Goal: Communication & Community: Connect with others

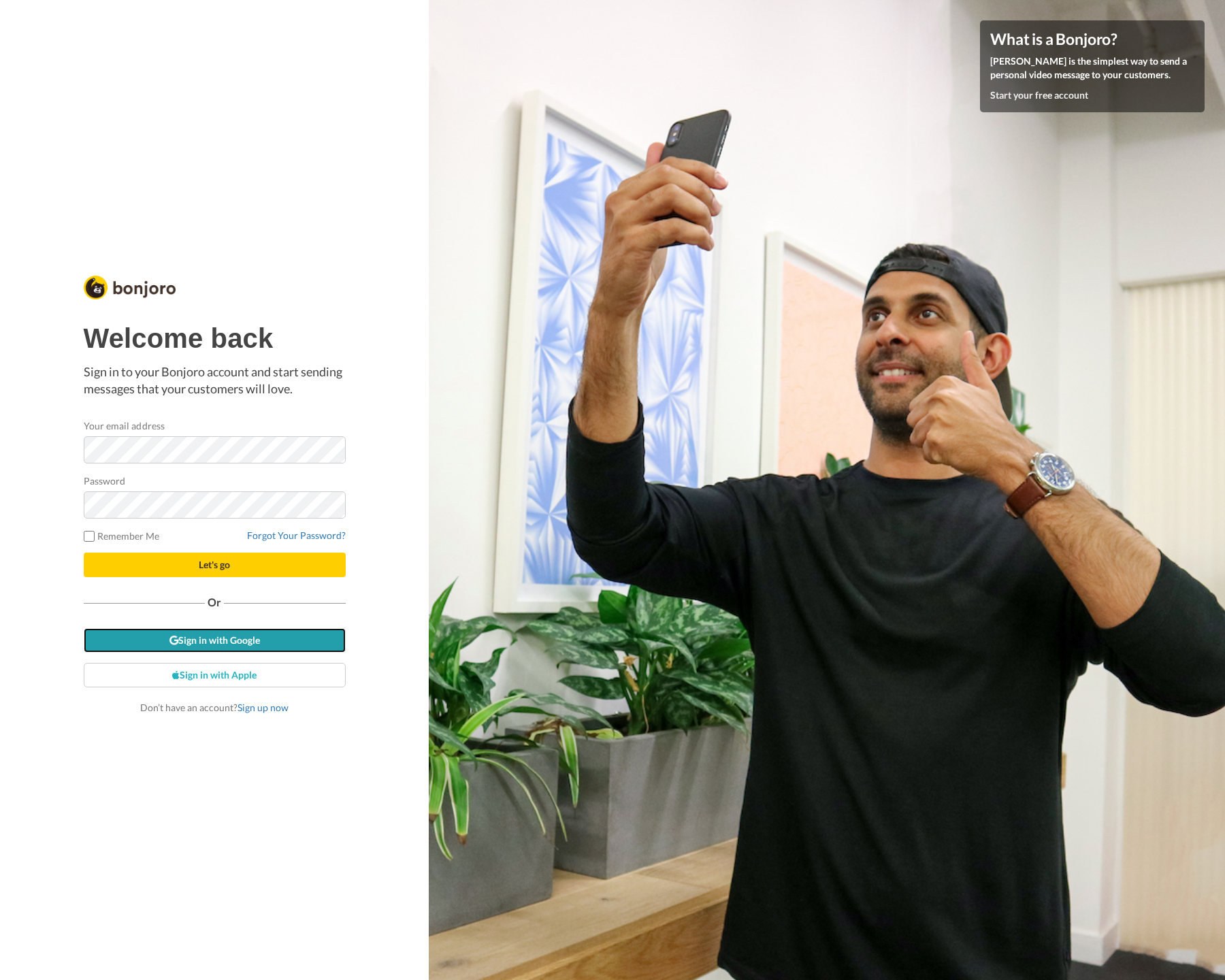
click at [260, 644] on link "Sign in with Google" at bounding box center [215, 640] width 262 height 24
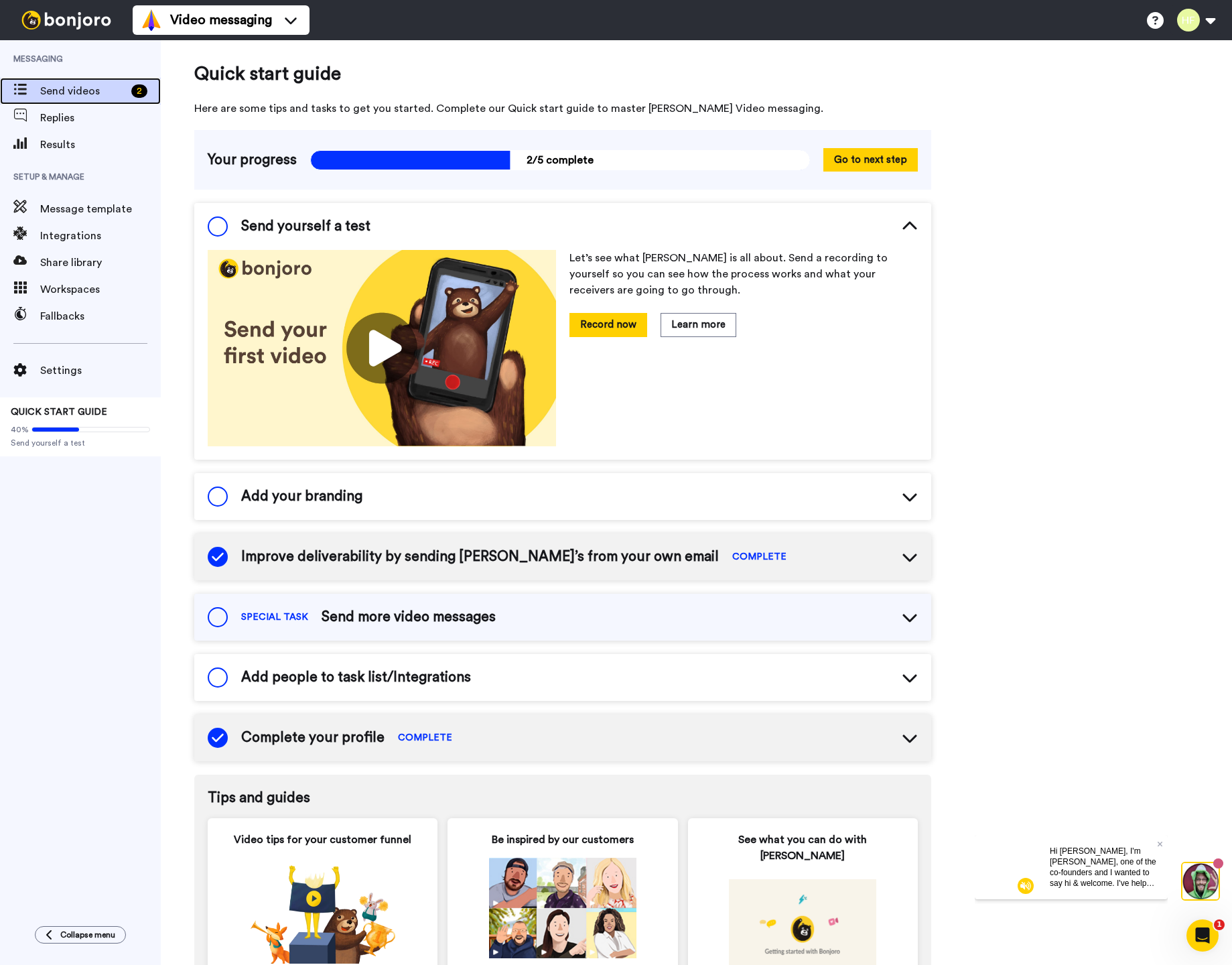
click at [99, 92] on span "Send videos" at bounding box center [83, 91] width 86 height 16
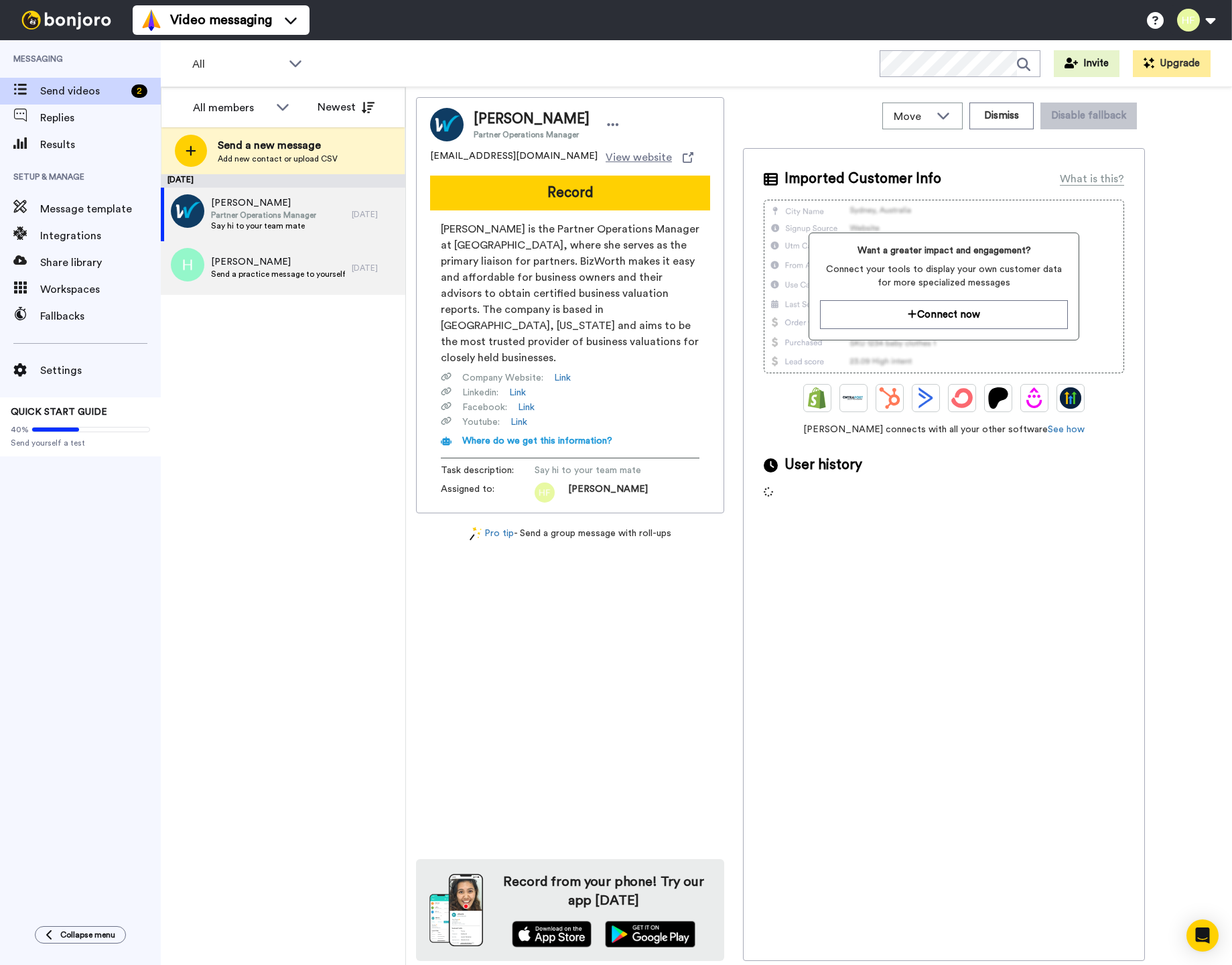
click at [293, 262] on span "Hagen" at bounding box center [278, 262] width 134 height 13
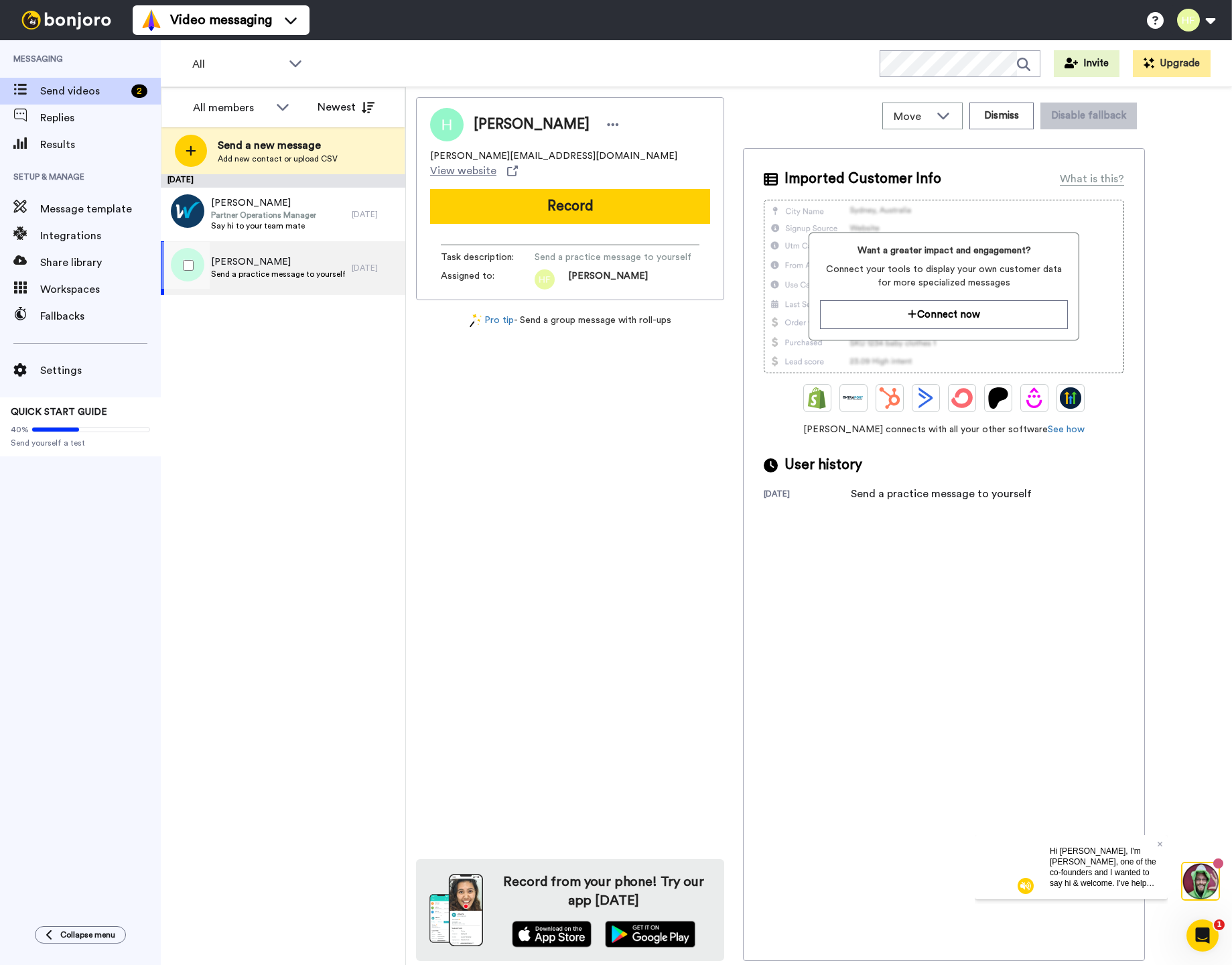
click at [275, 248] on div "Hagen Send a practice message to yourself" at bounding box center [256, 268] width 191 height 54
click at [1002, 301] on button "Connect now" at bounding box center [944, 315] width 247 height 29
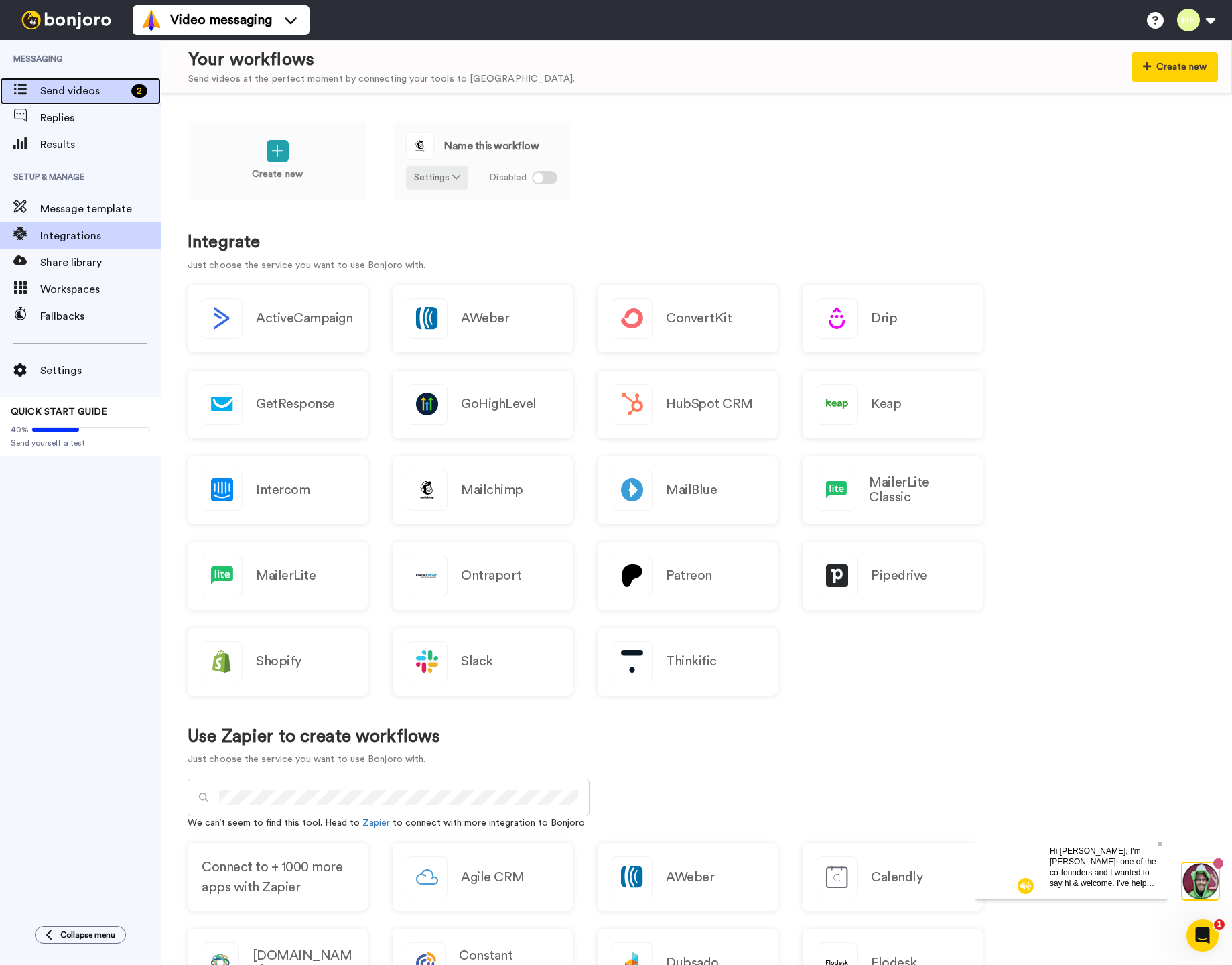
click at [73, 92] on span "Send videos" at bounding box center [83, 91] width 86 height 16
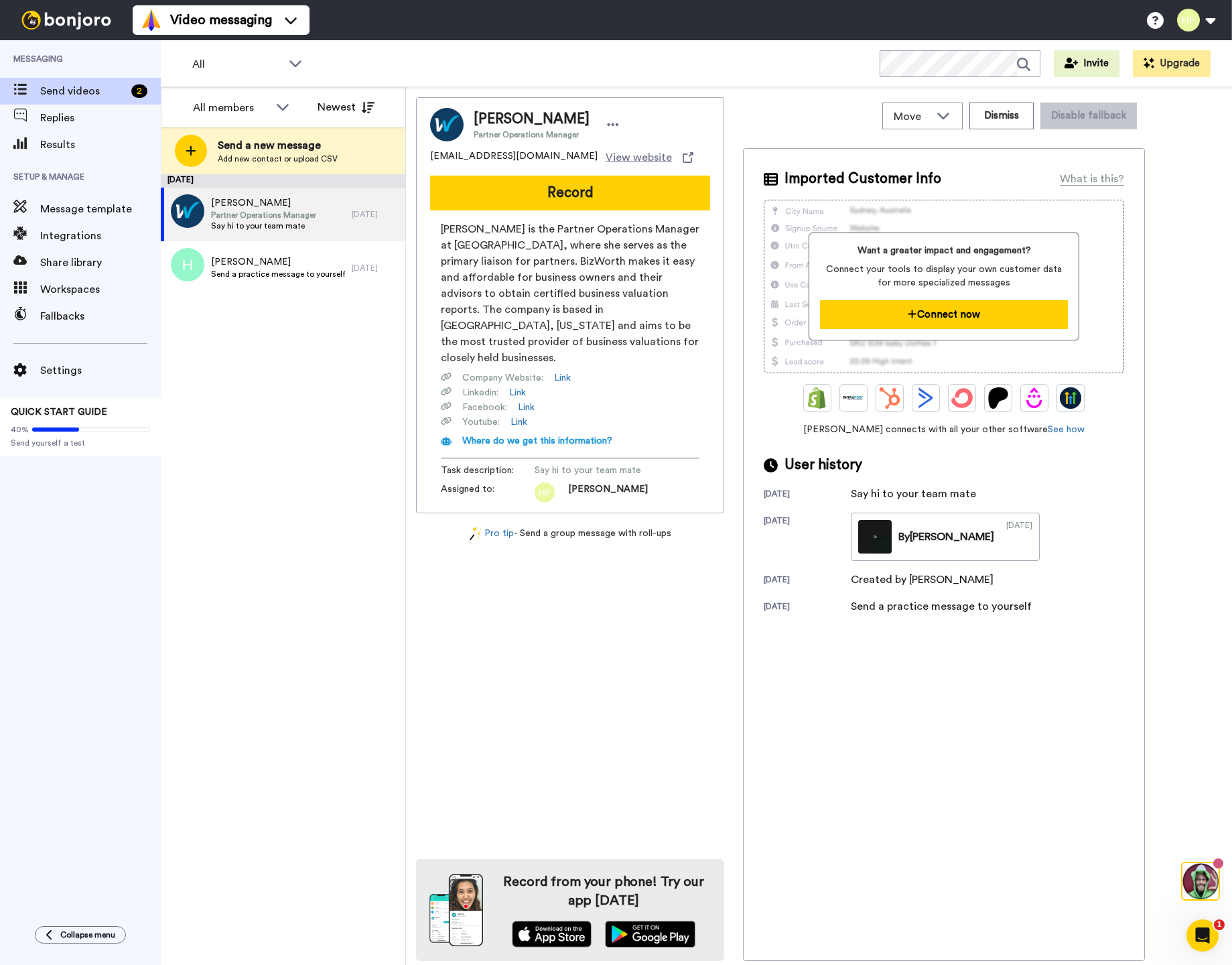
click at [987, 314] on button "Connect now" at bounding box center [944, 315] width 247 height 29
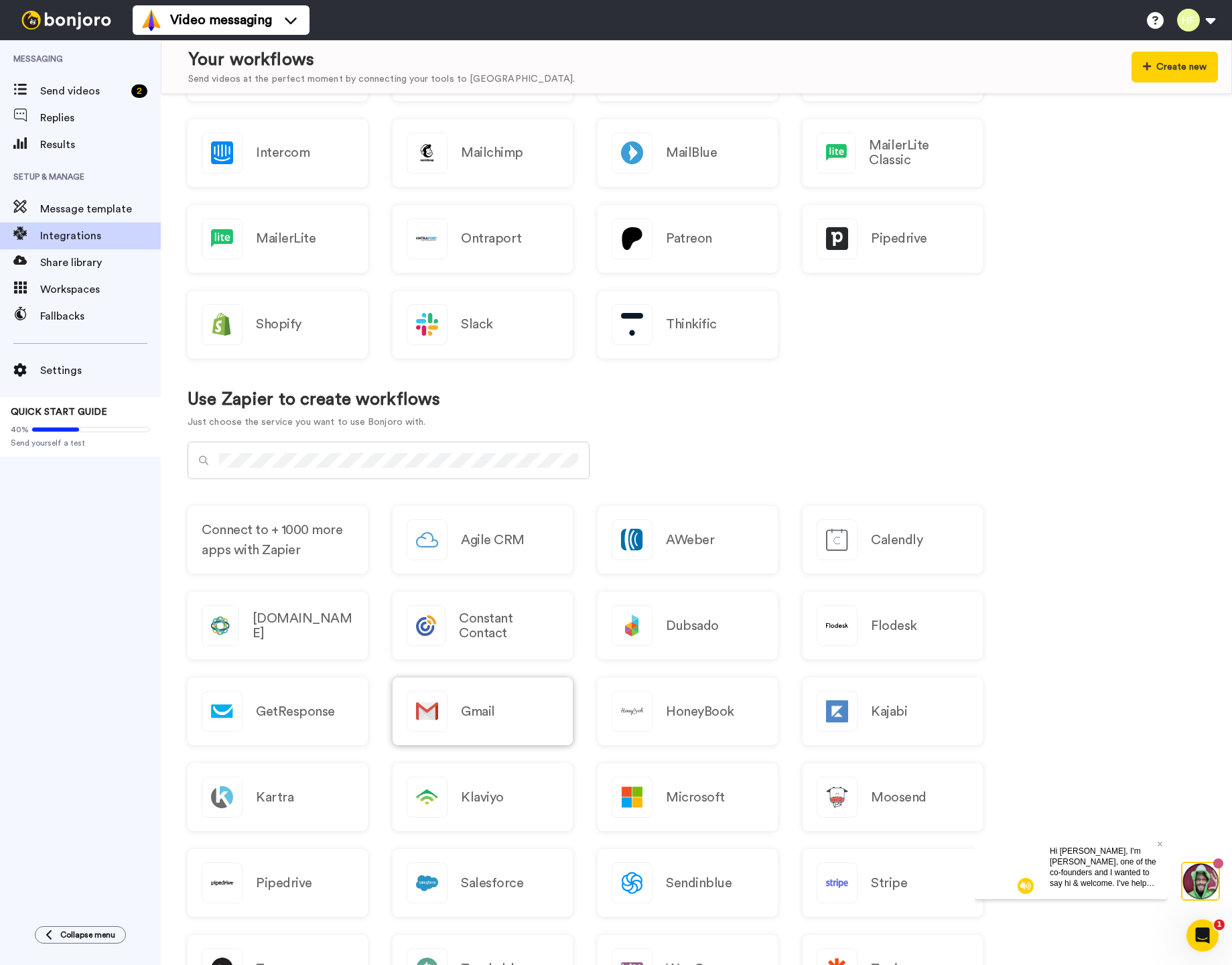
scroll to position [346, 0]
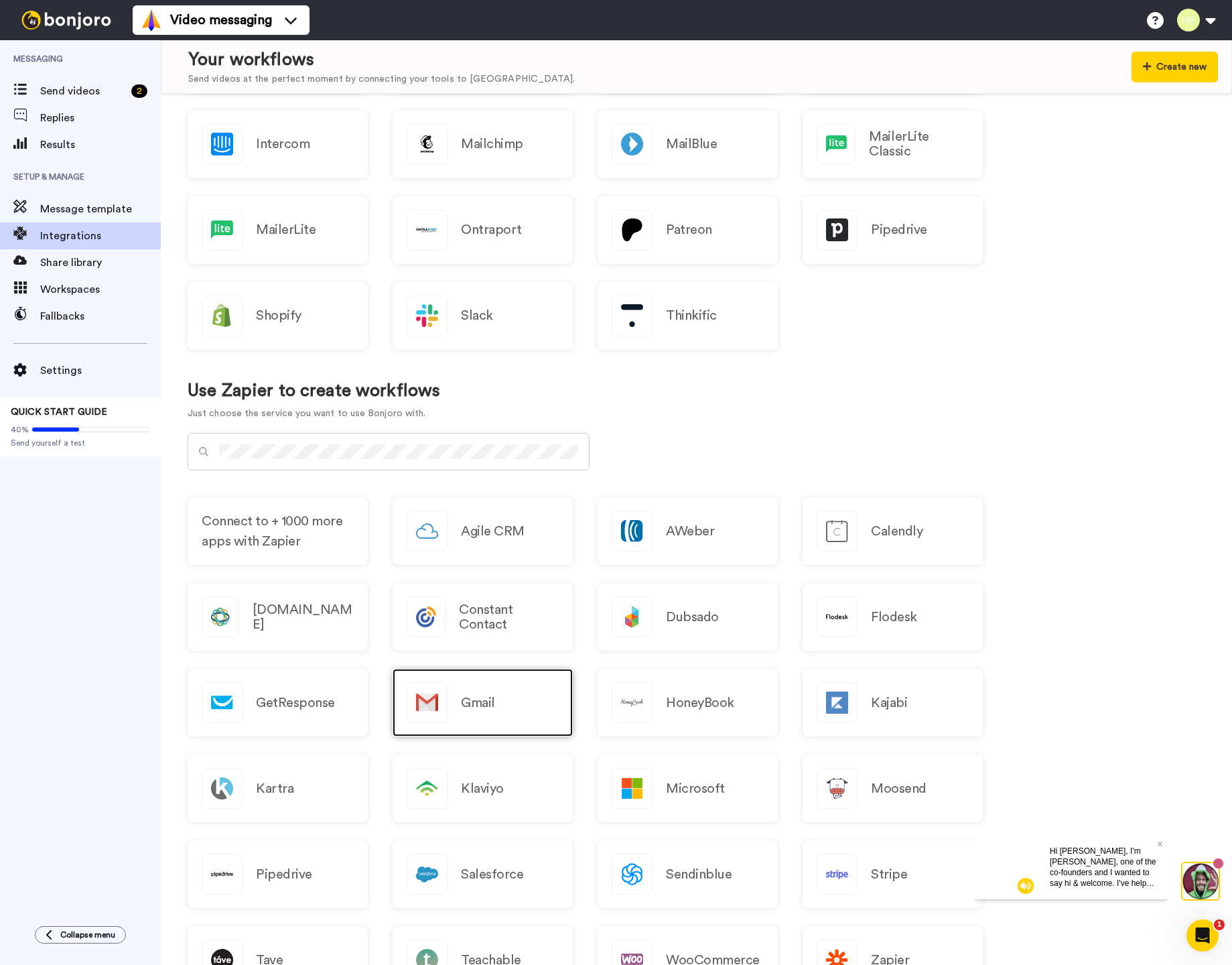
drag, startPoint x: 504, startPoint y: 698, endPoint x: 525, endPoint y: 701, distance: 21.2
click at [504, 698] on div "Gmail" at bounding box center [483, 703] width 181 height 68
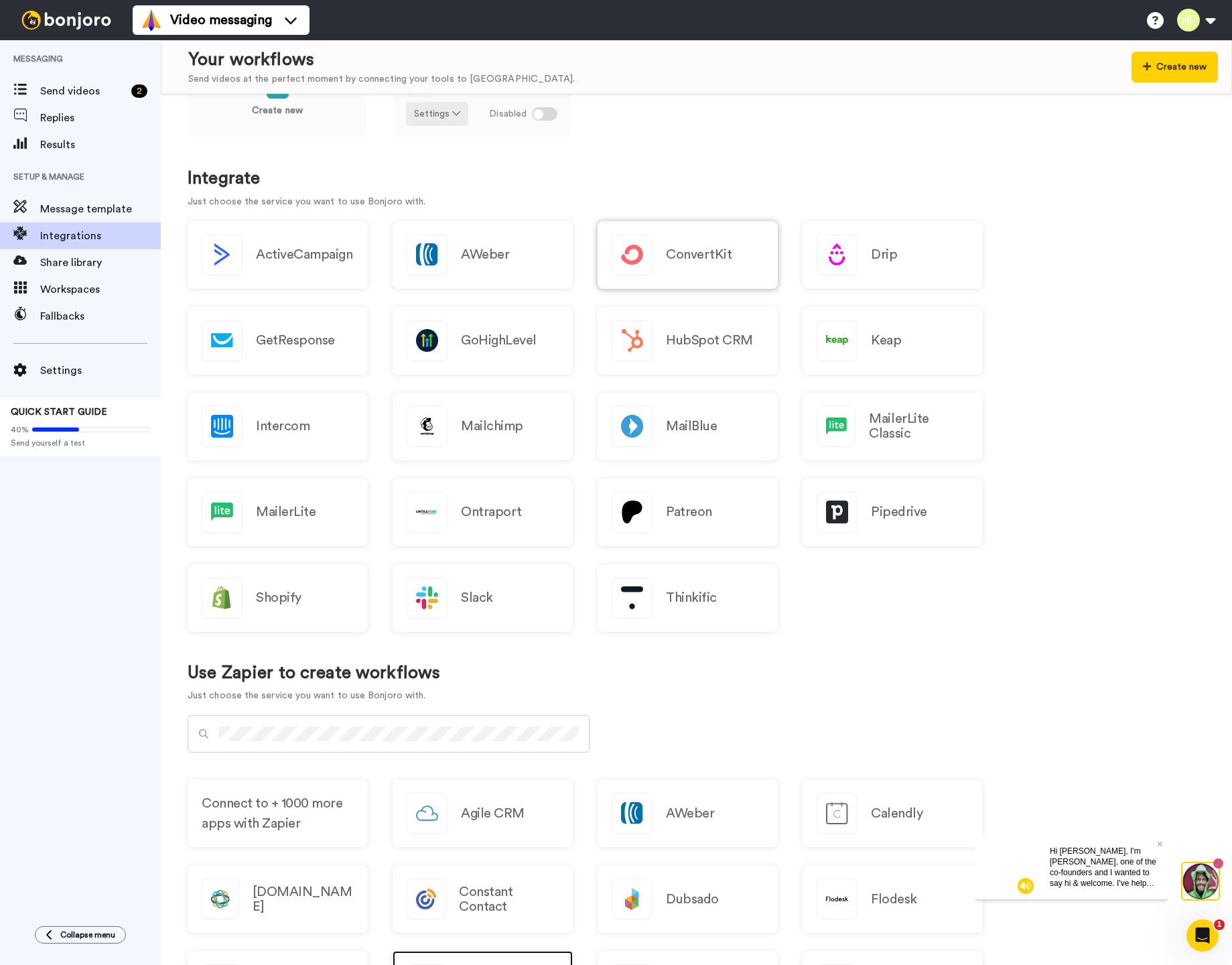
scroll to position [0, 0]
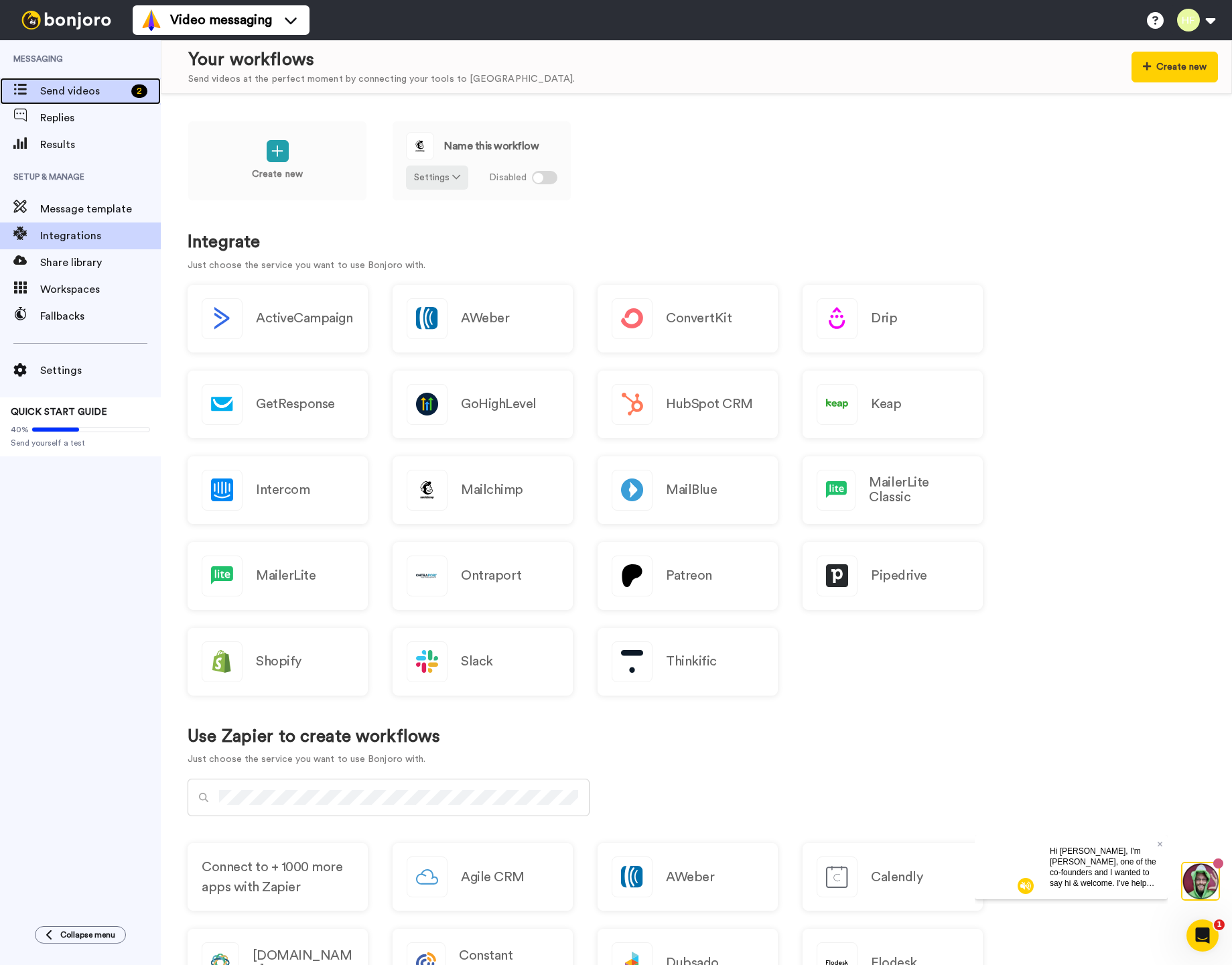
click at [87, 96] on span "Send videos" at bounding box center [83, 91] width 86 height 16
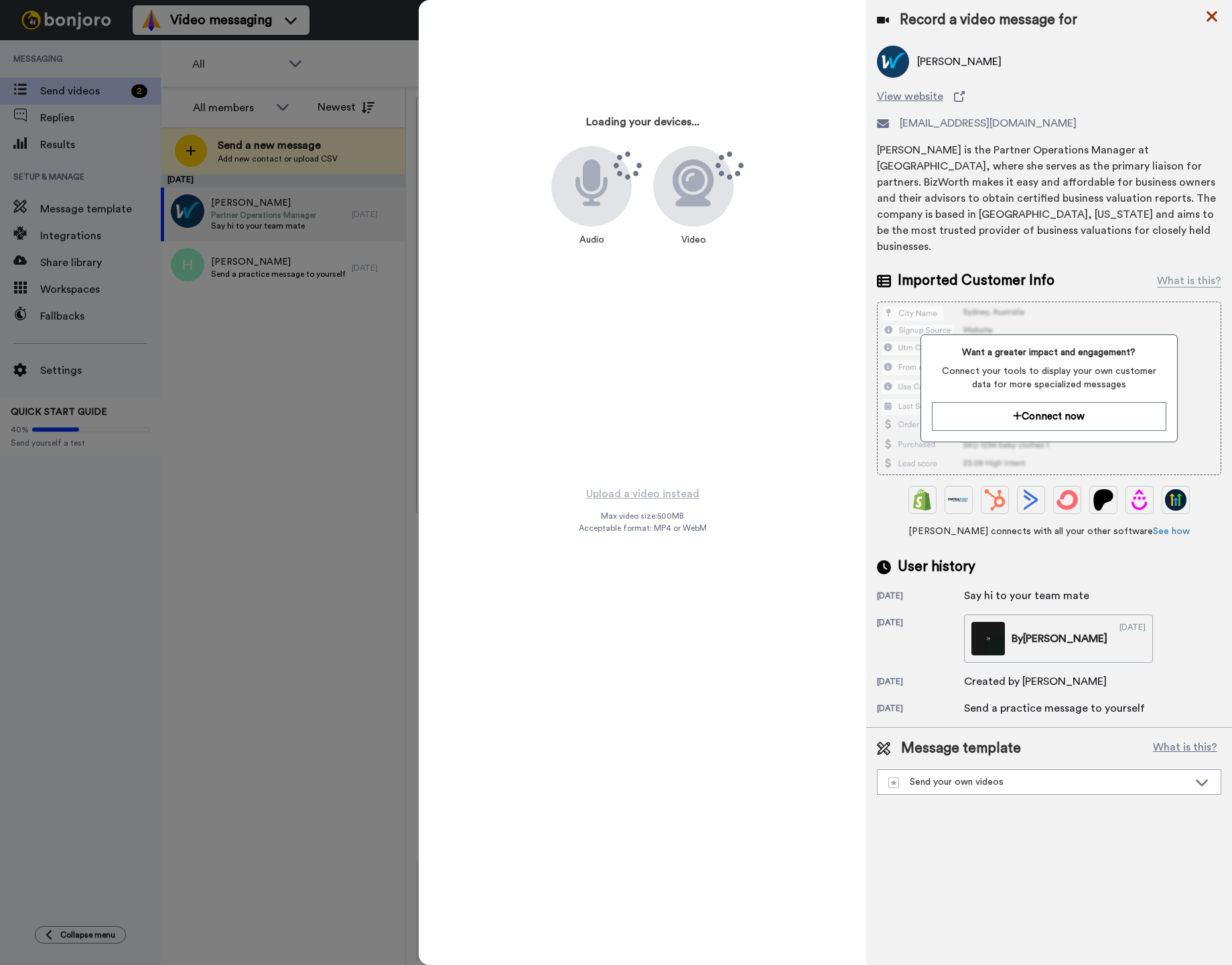
click at [1215, 18] on icon at bounding box center [1212, 16] width 13 height 17
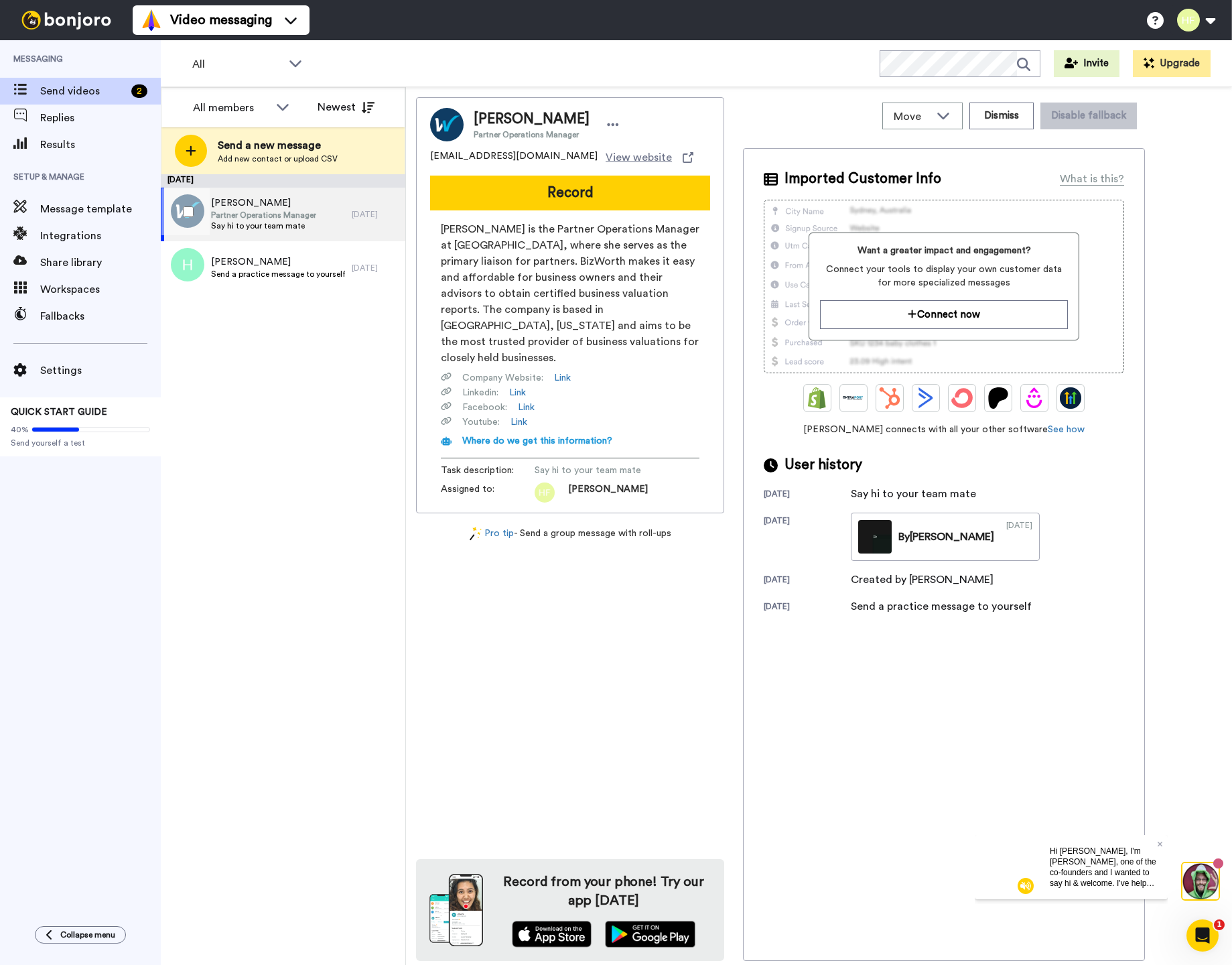
click at [285, 260] on span "[PERSON_NAME]" at bounding box center [278, 262] width 134 height 13
